Goal: Transaction & Acquisition: Purchase product/service

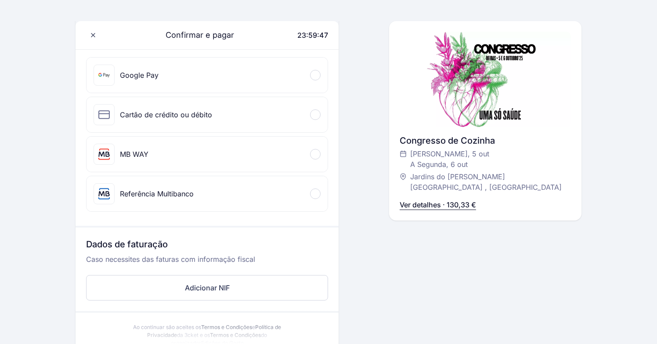
scroll to position [128, 0]
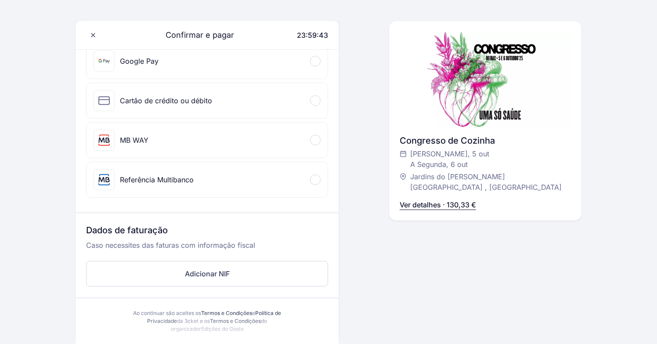
click at [148, 141] on div "MB WAY" at bounding box center [134, 140] width 29 height 11
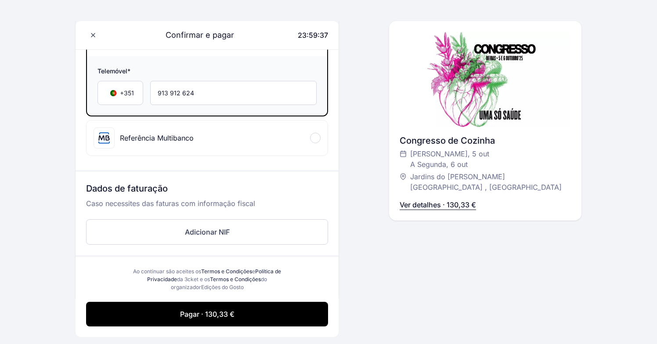
scroll to position [229, 0]
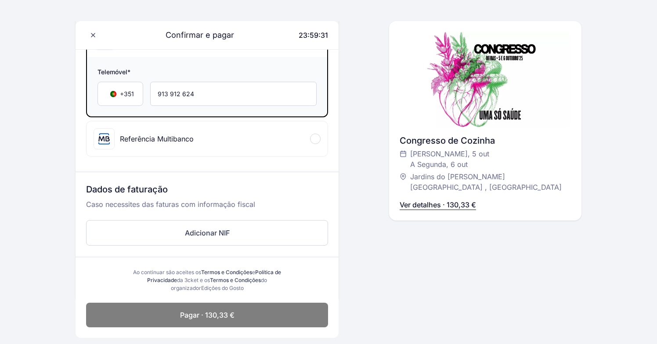
click at [224, 308] on button "Pagar · 130,33 €" at bounding box center [207, 314] width 242 height 25
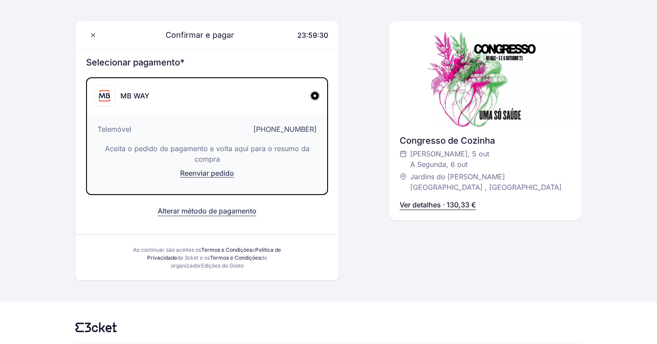
scroll to position [90, 0]
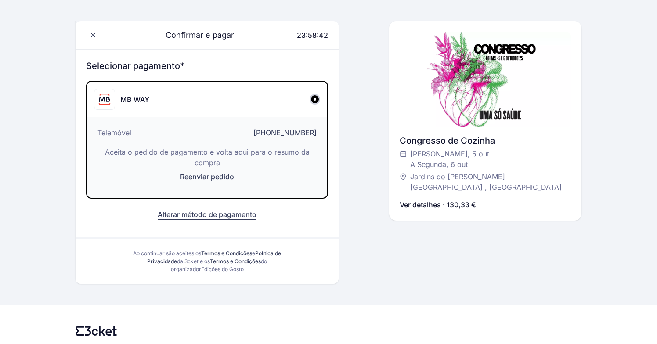
click at [212, 177] on span "Reenviar pedido" at bounding box center [207, 176] width 54 height 9
click at [217, 219] on button "Alterar método de pagamento" at bounding box center [207, 214] width 99 height 11
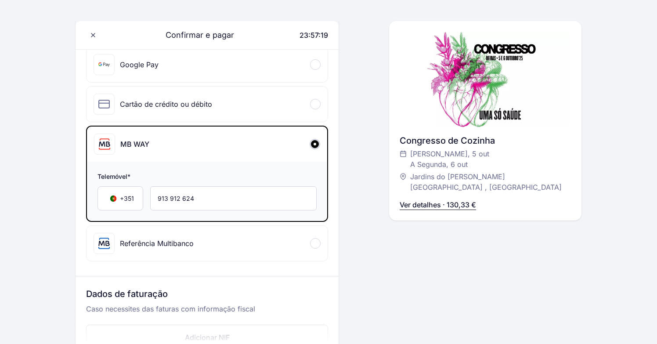
scroll to position [123, 0]
click at [314, 105] on span at bounding box center [315, 105] width 3 height 3
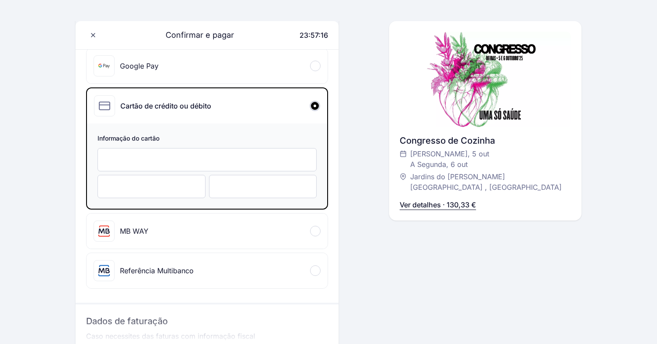
click at [229, 166] on div at bounding box center [206, 159] width 219 height 23
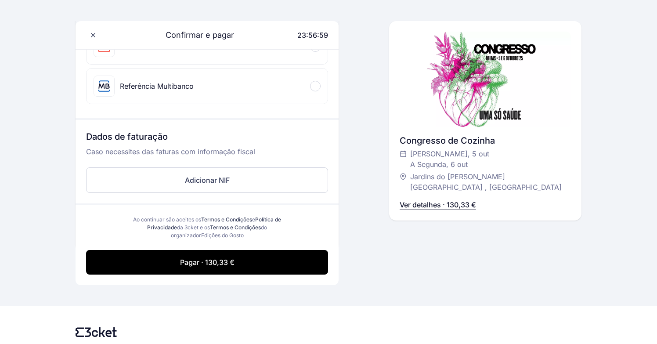
scroll to position [326, 0]
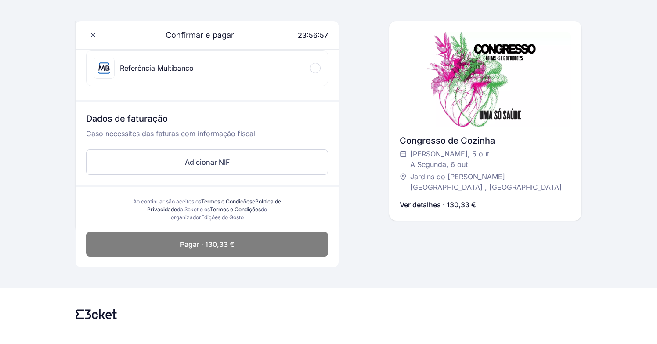
click at [231, 247] on span "Pagar · 130,33 €" at bounding box center [207, 244] width 54 height 11
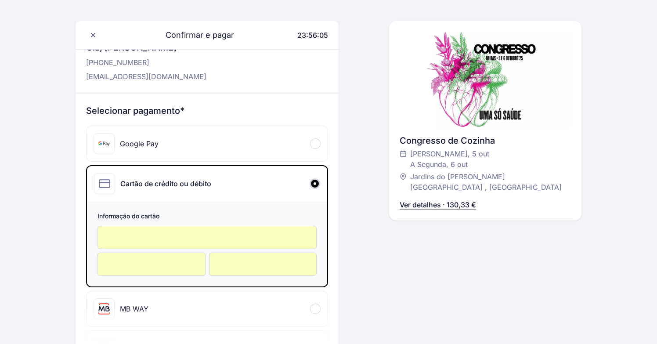
scroll to position [44, 0]
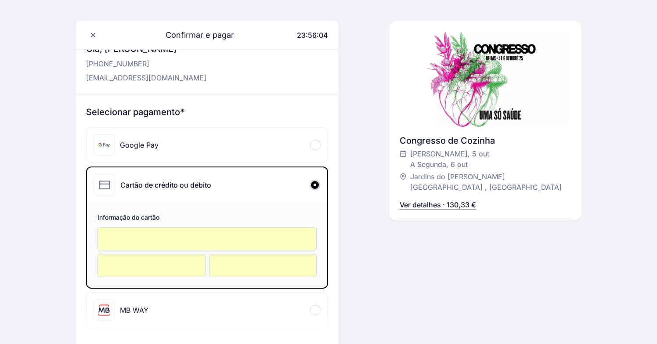
click at [122, 308] on div "MB WAY" at bounding box center [134, 310] width 29 height 11
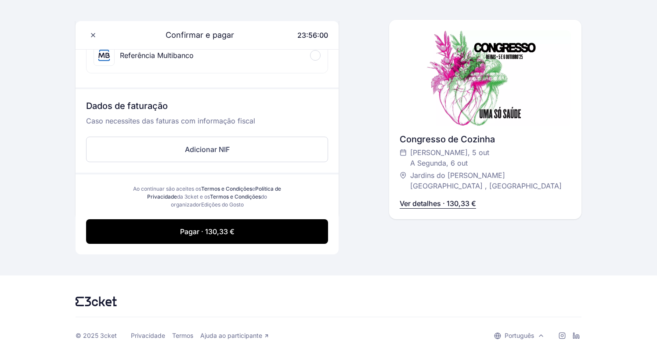
scroll to position [323, 0]
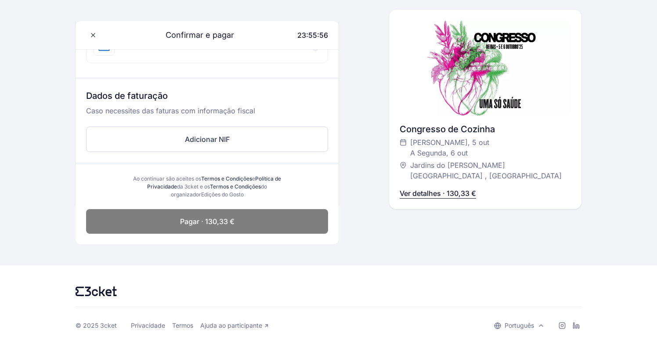
click at [206, 223] on span "Pagar · 130,33 €" at bounding box center [207, 221] width 54 height 11
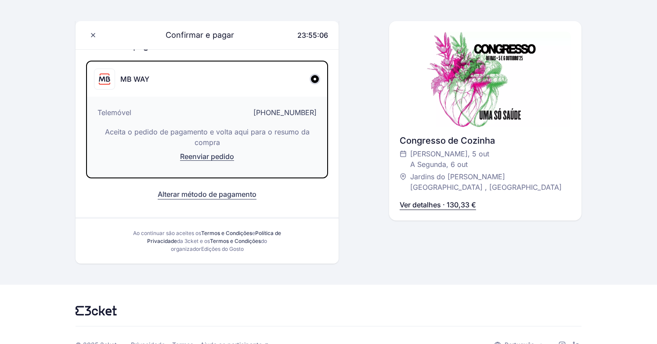
scroll to position [128, 0]
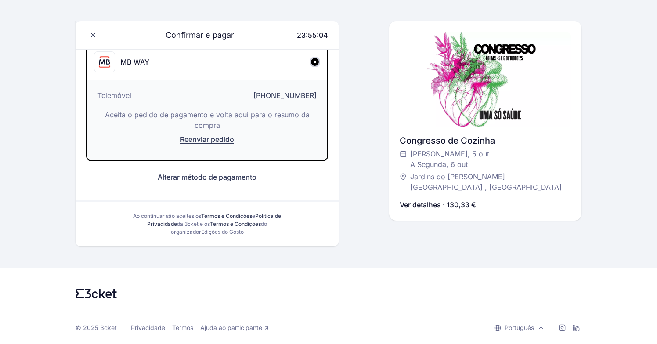
click at [223, 176] on button "Alterar método de pagamento" at bounding box center [207, 177] width 99 height 11
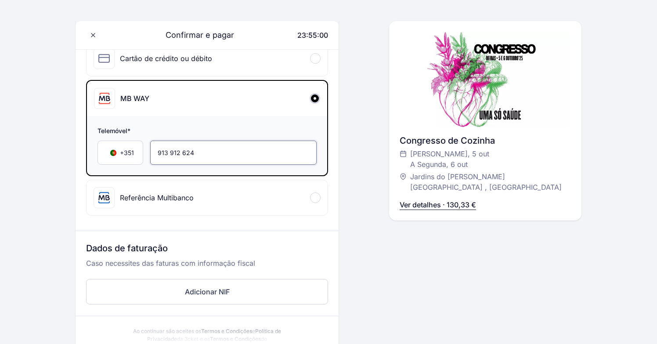
scroll to position [172, 0]
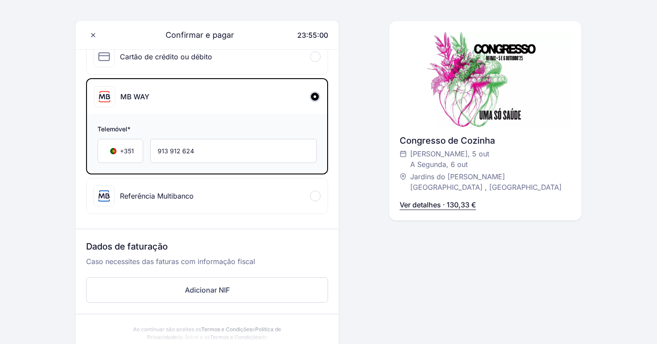
click at [190, 196] on div "Referência Multibanco" at bounding box center [157, 195] width 74 height 11
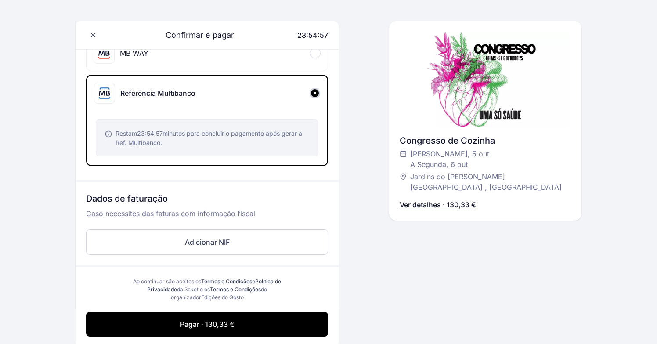
scroll to position [318, 0]
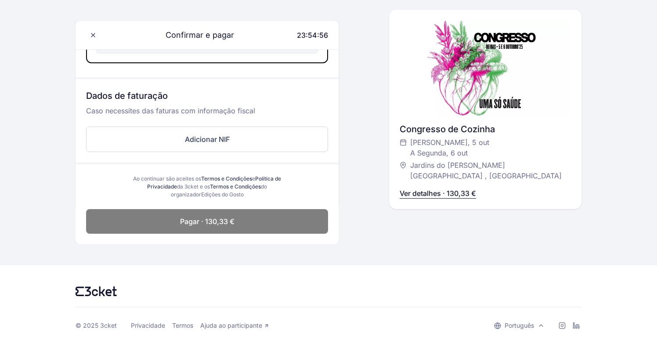
click at [218, 221] on span "Pagar · 130,33 €" at bounding box center [207, 221] width 54 height 11
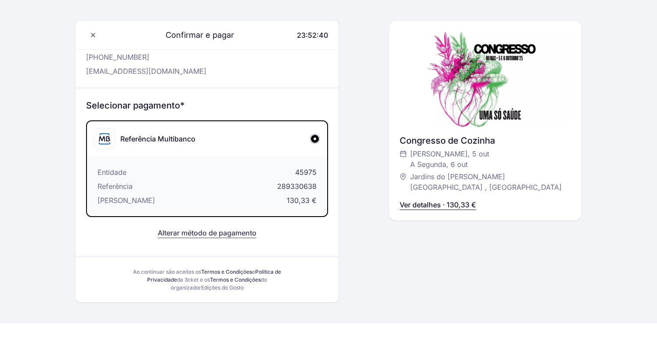
scroll to position [109, 0]
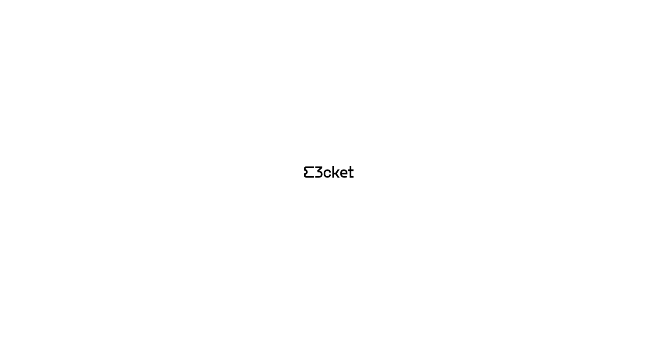
scroll to position [109, 0]
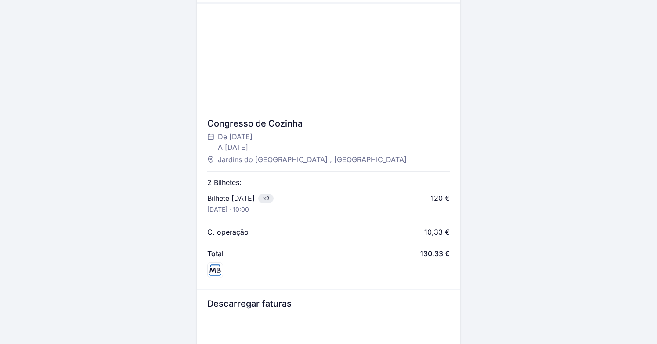
scroll to position [260, 0]
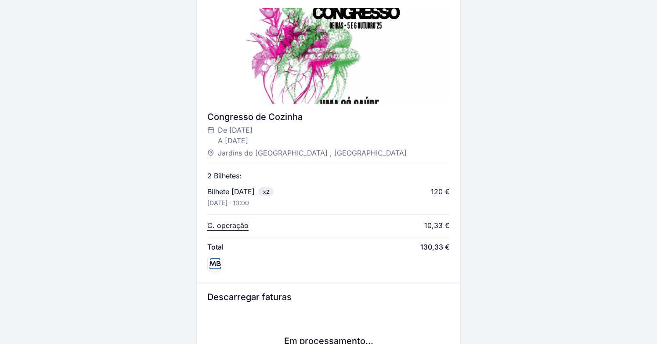
click at [387, 60] on div at bounding box center [328, 56] width 242 height 96
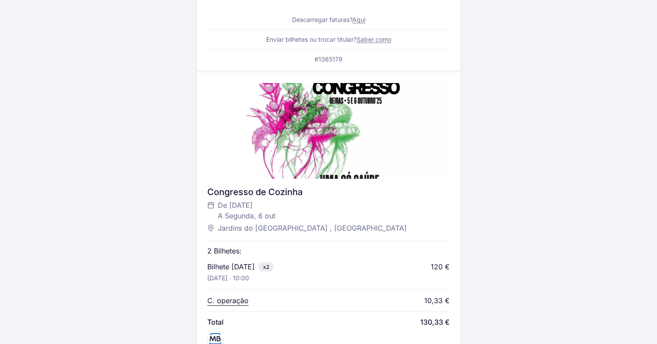
scroll to position [154, 0]
